Goal: Transaction & Acquisition: Purchase product/service

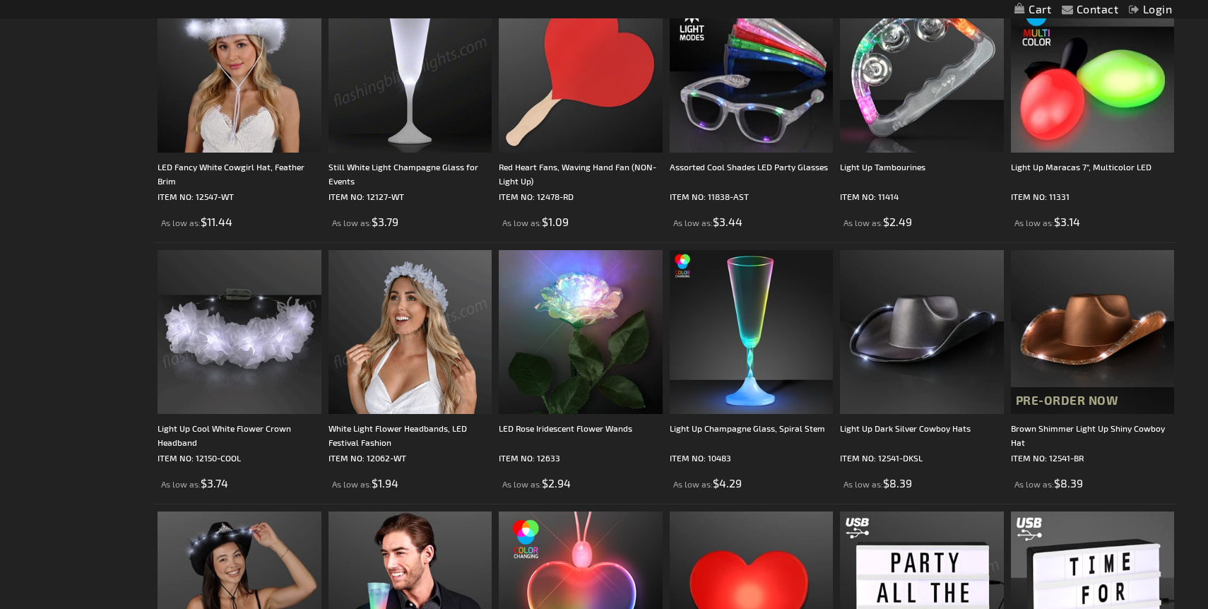
scroll to position [869, 0]
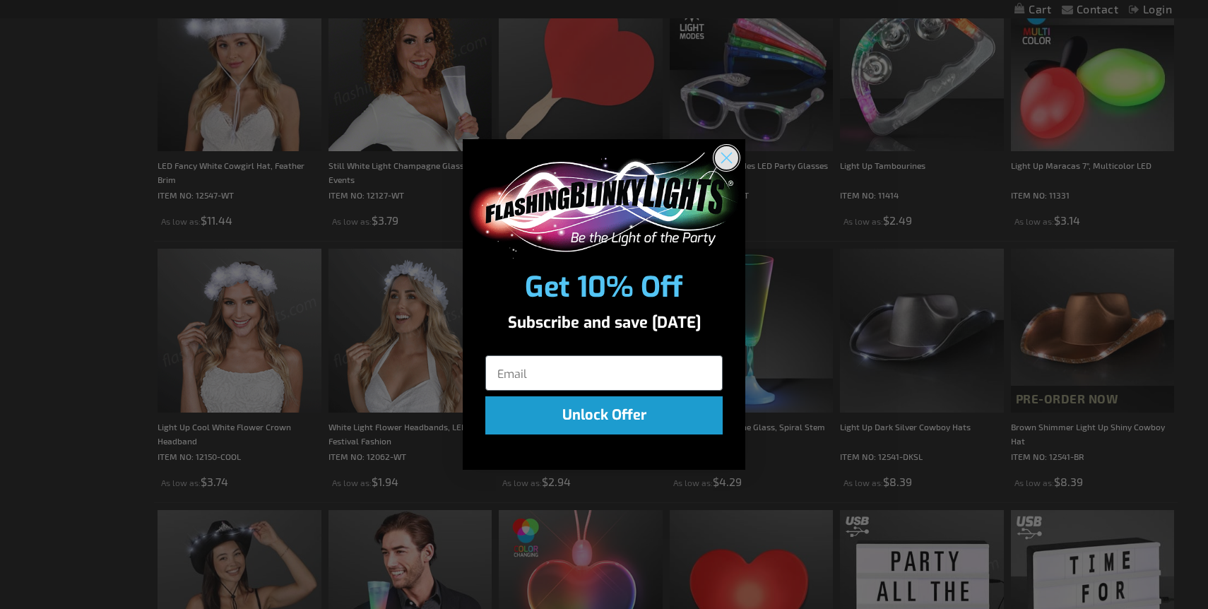
click at [732, 155] on circle "Close dialog" at bounding box center [726, 156] width 23 height 23
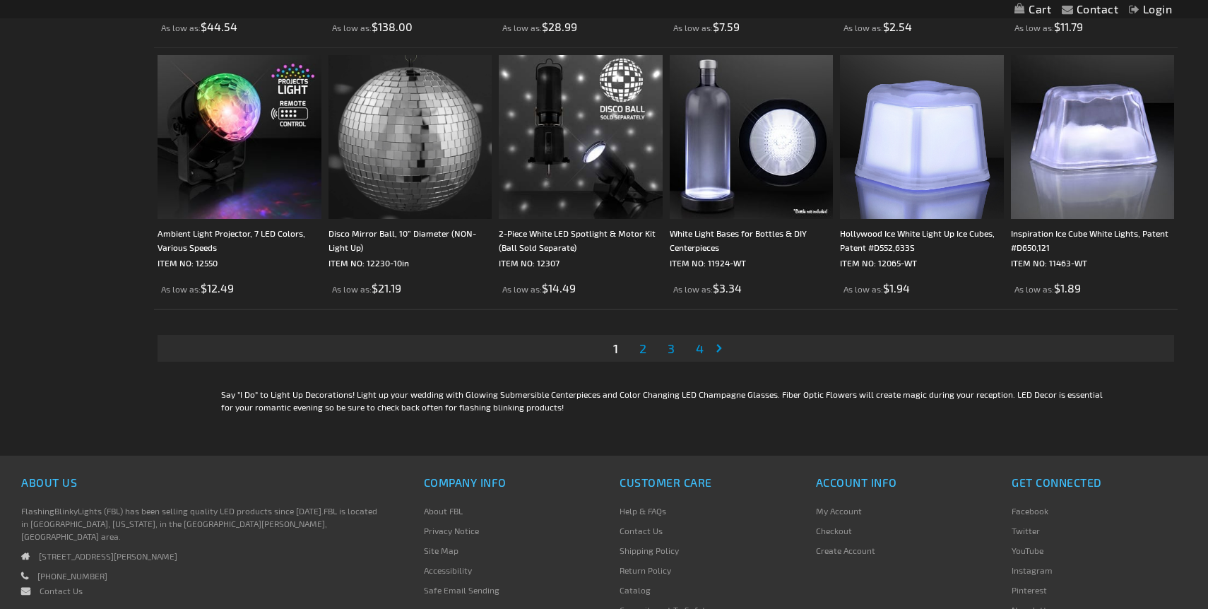
scroll to position [2893, 0]
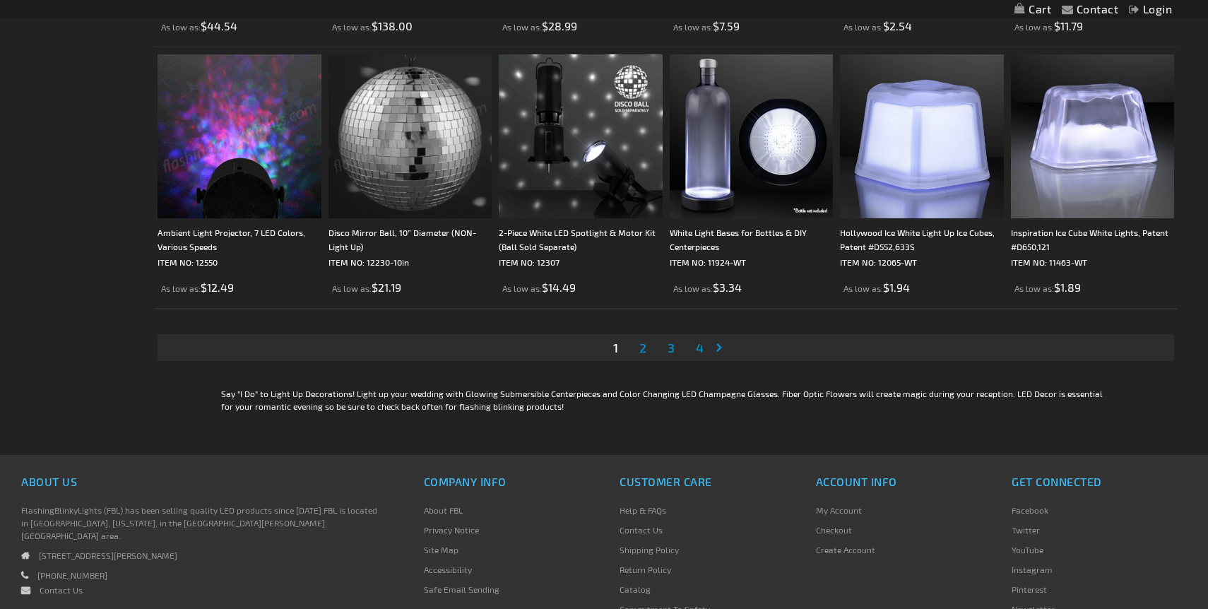
click at [643, 351] on span "2" at bounding box center [642, 348] width 7 height 16
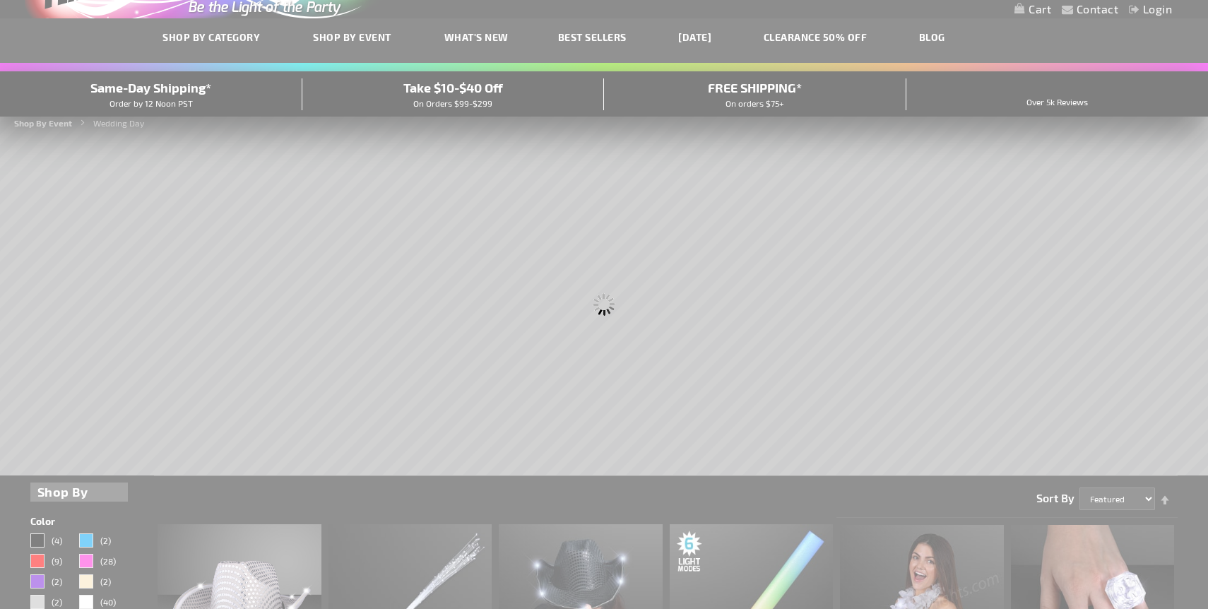
scroll to position [30, 0]
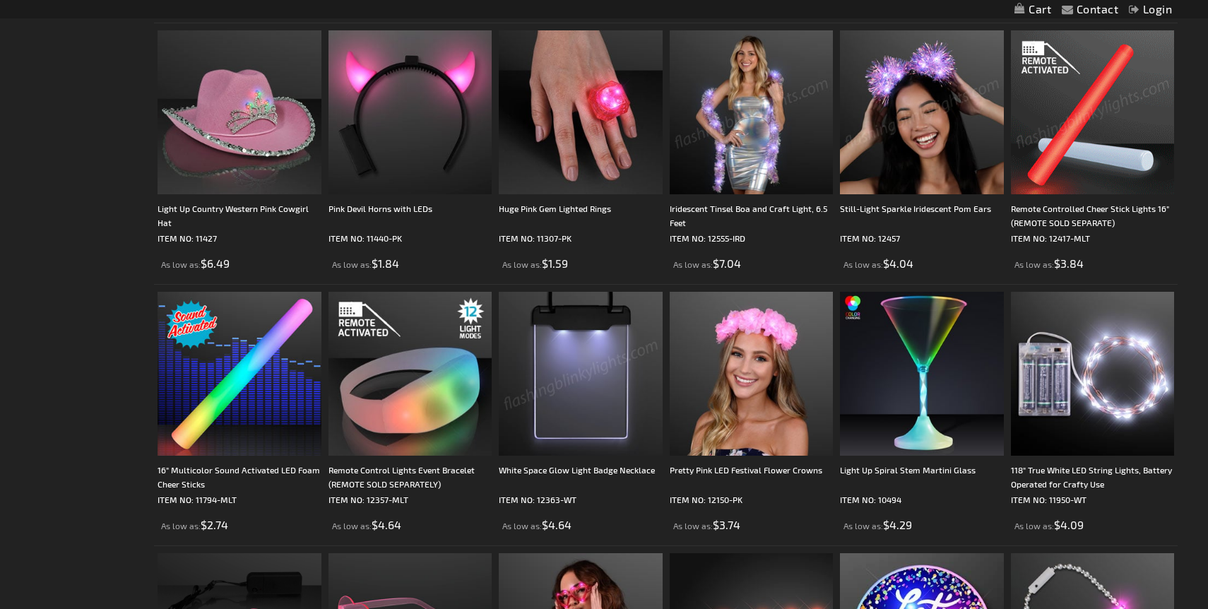
scroll to position [2469, 0]
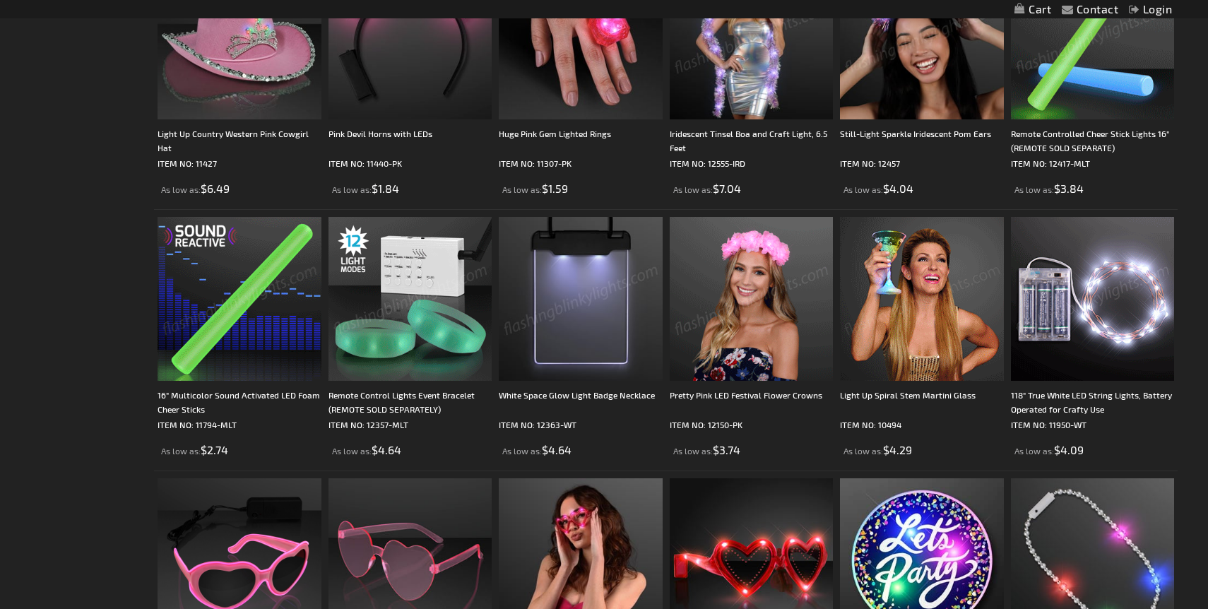
click at [242, 299] on img at bounding box center [239, 299] width 164 height 164
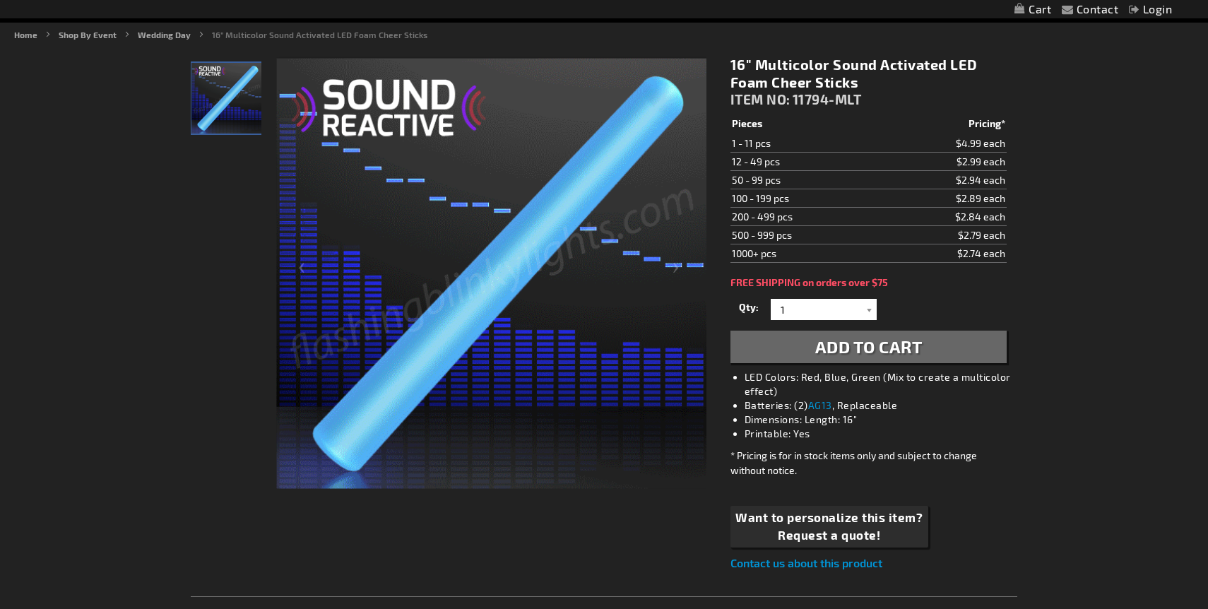
scroll to position [44, 0]
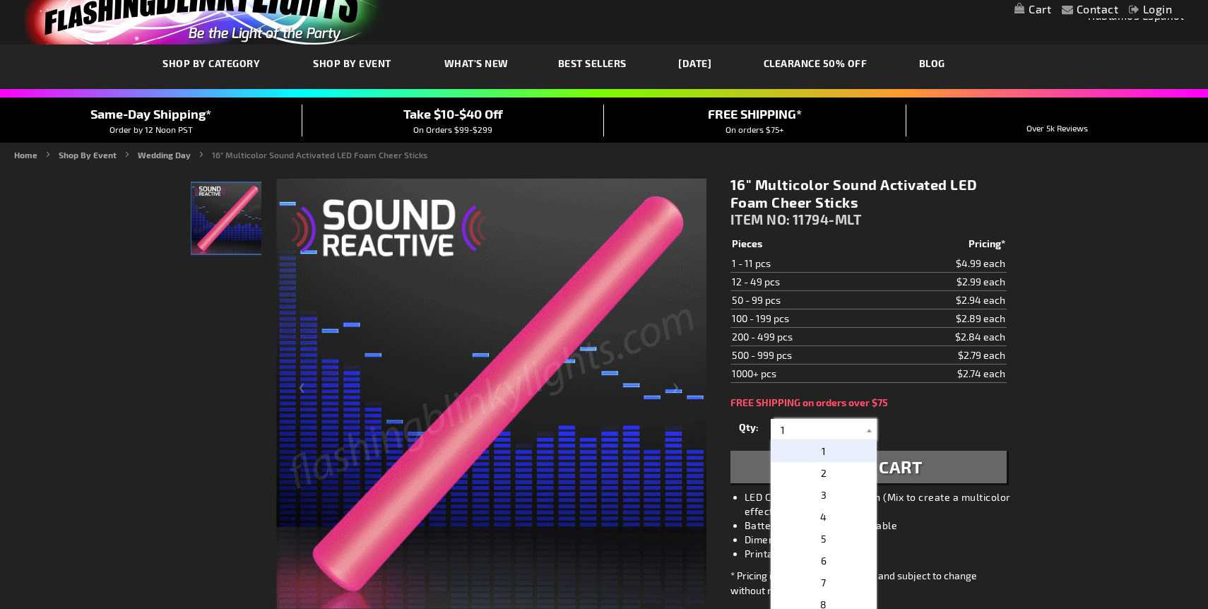
click at [805, 428] on input "1" at bounding box center [825, 429] width 102 height 21
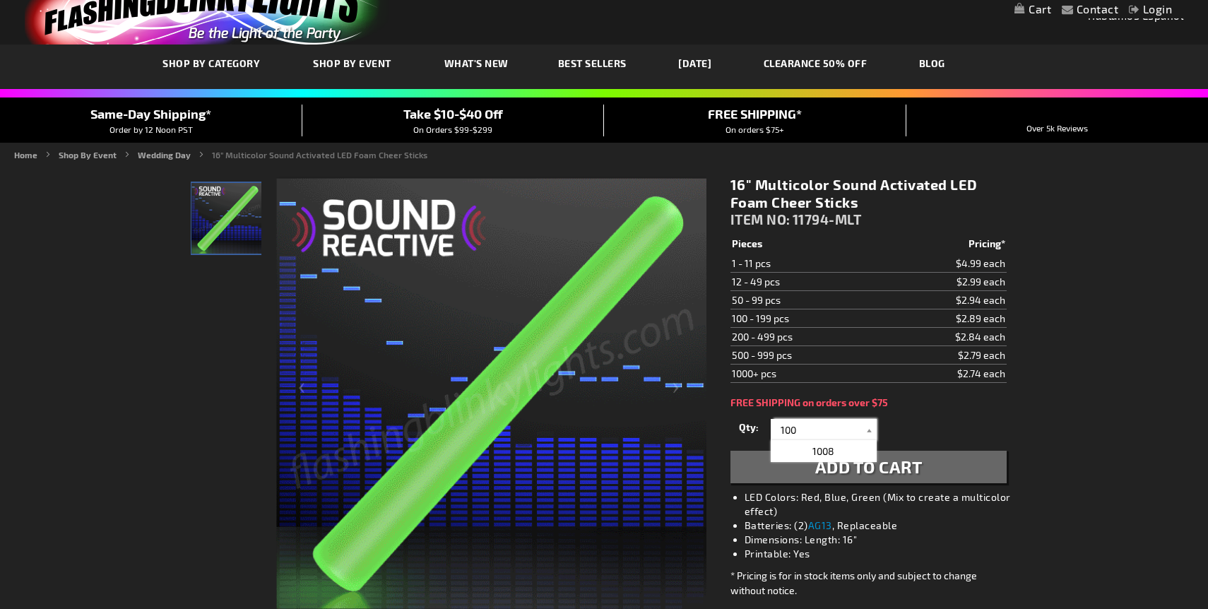
type input "100"
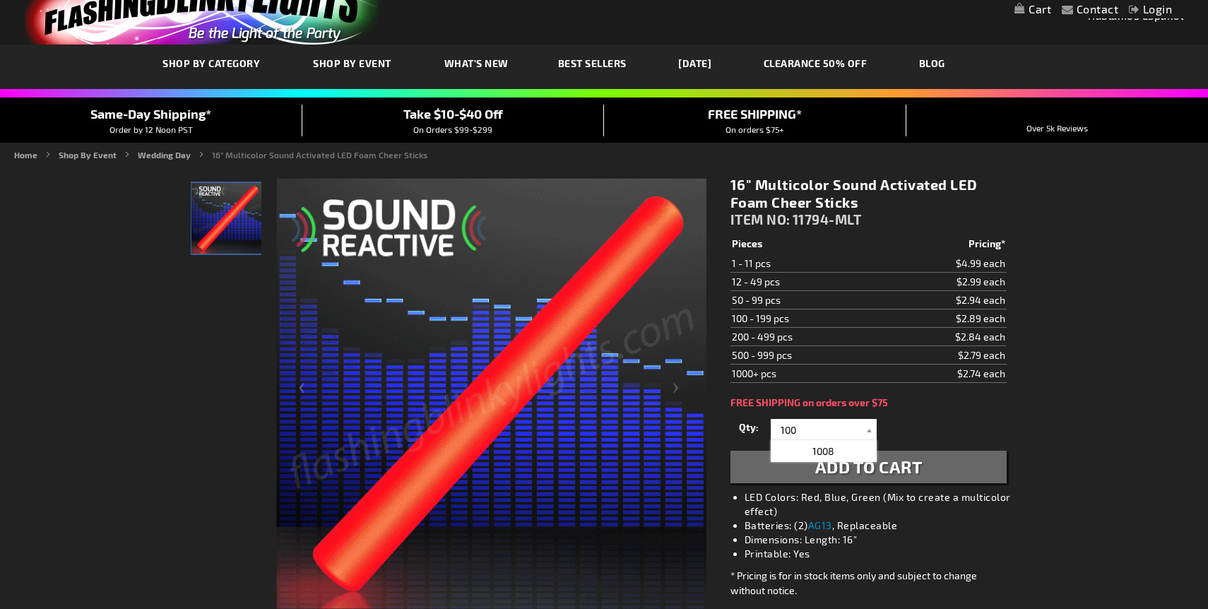
click at [955, 422] on div "Qty 1 2 3 4 5 6 7 8 9 10 11 12 24 36 48 60 72 84 96 108 120 132 144 156 168" at bounding box center [868, 429] width 276 height 28
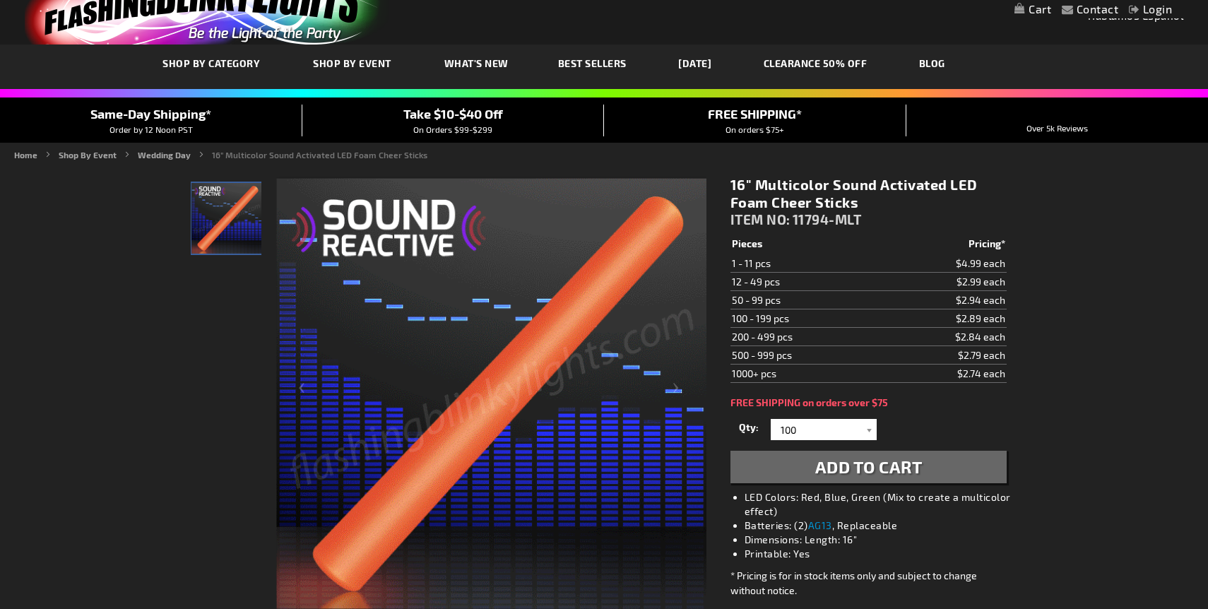
click at [913, 464] on span "Add to Cart" at bounding box center [868, 466] width 107 height 20
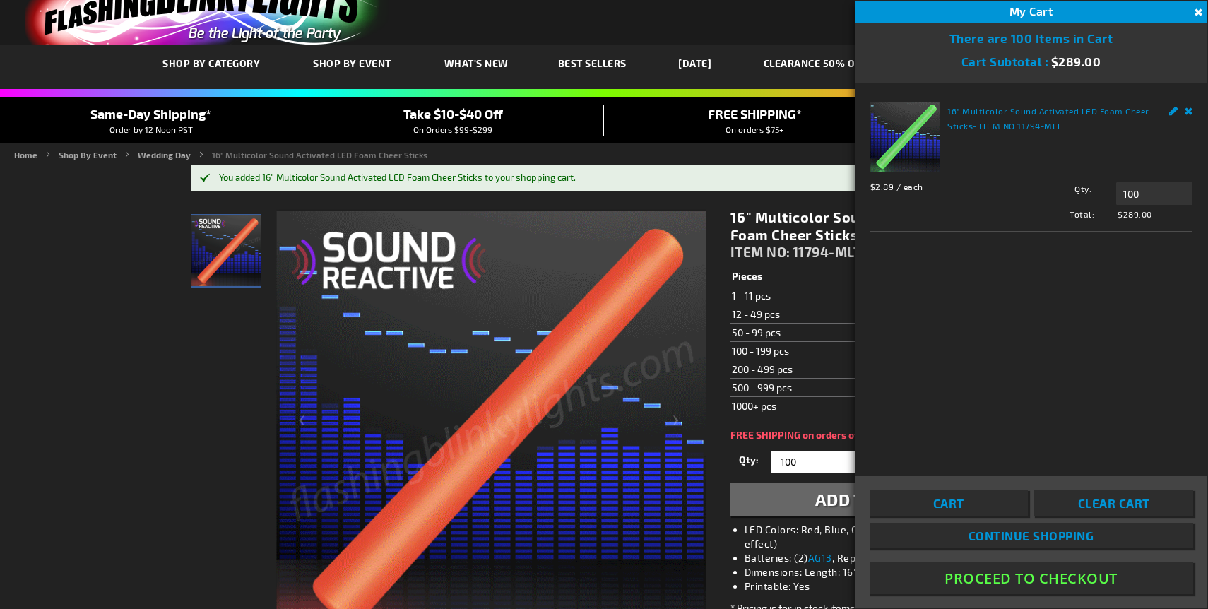
click at [1197, 14] on button "Close" at bounding box center [1197, 13] width 16 height 16
